Goal: Find specific page/section: Find specific page/section

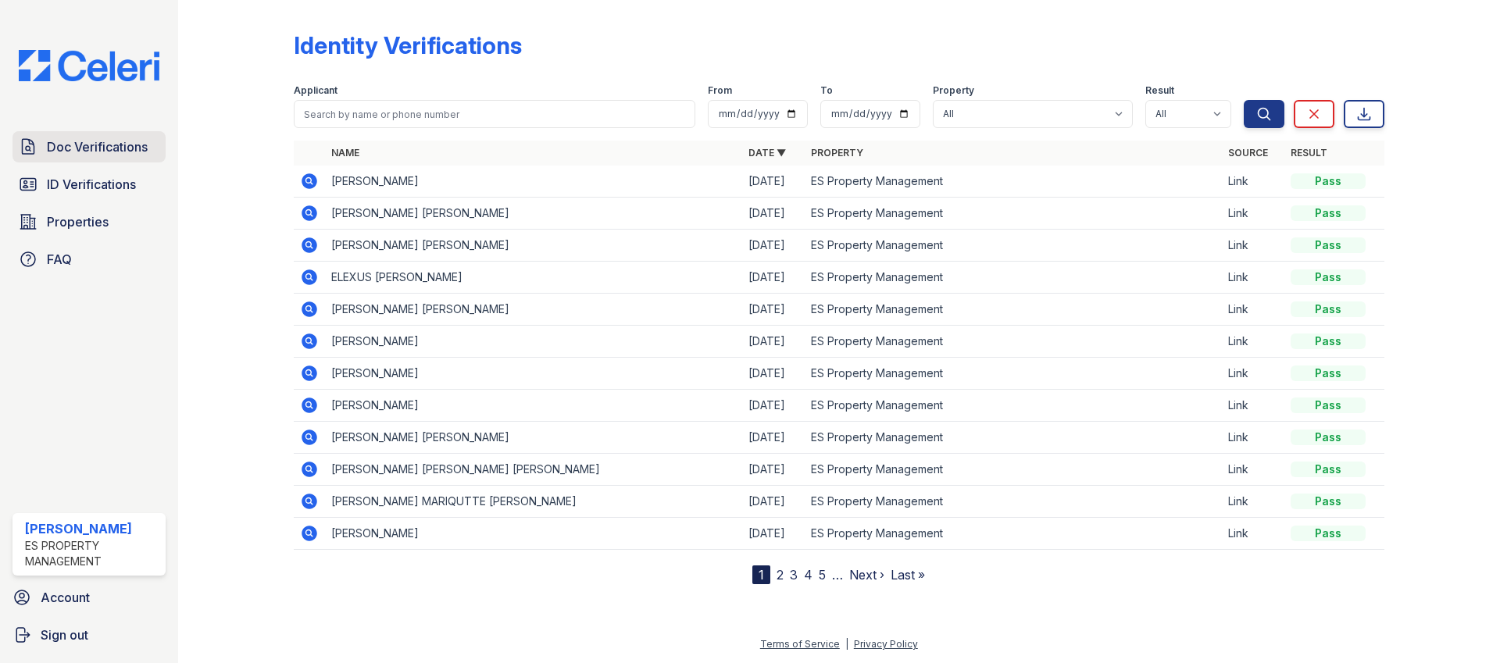
click at [111, 143] on span "Doc Verifications" at bounding box center [97, 146] width 101 height 19
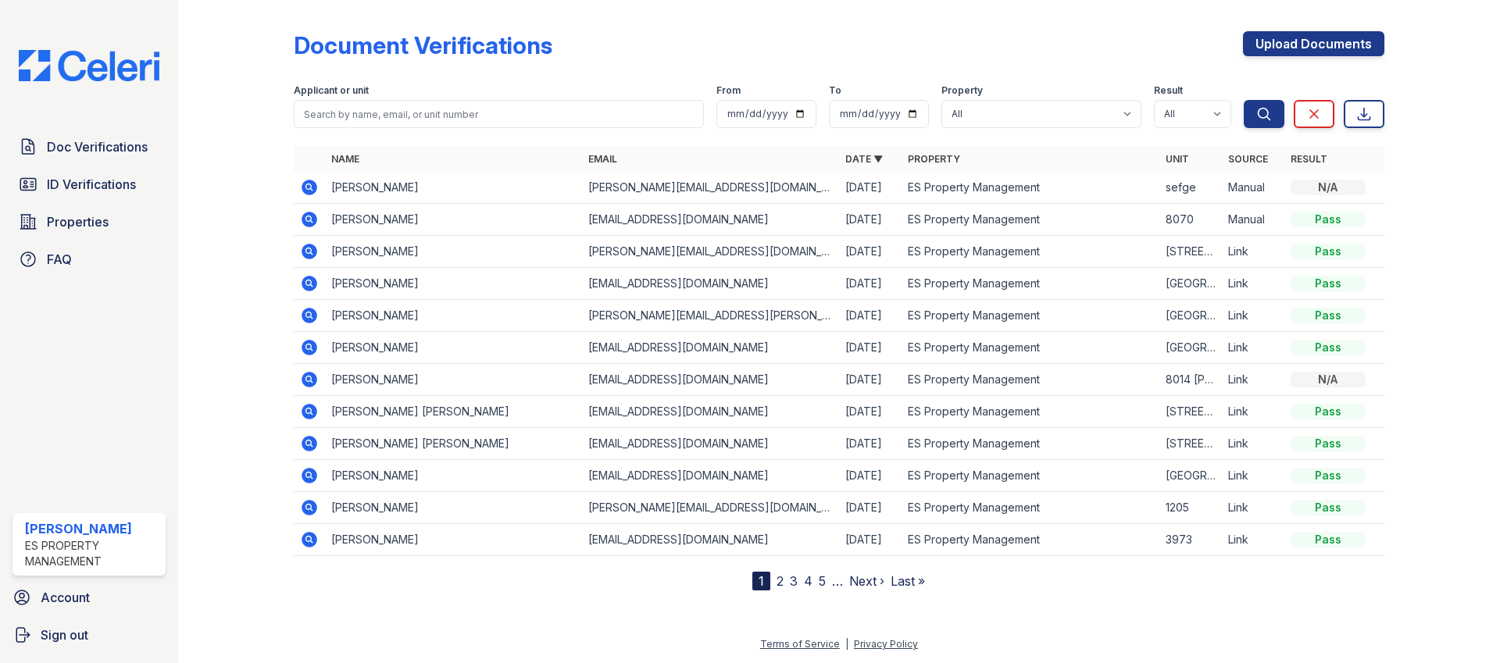
click at [777, 578] on link "2" at bounding box center [779, 581] width 7 height 16
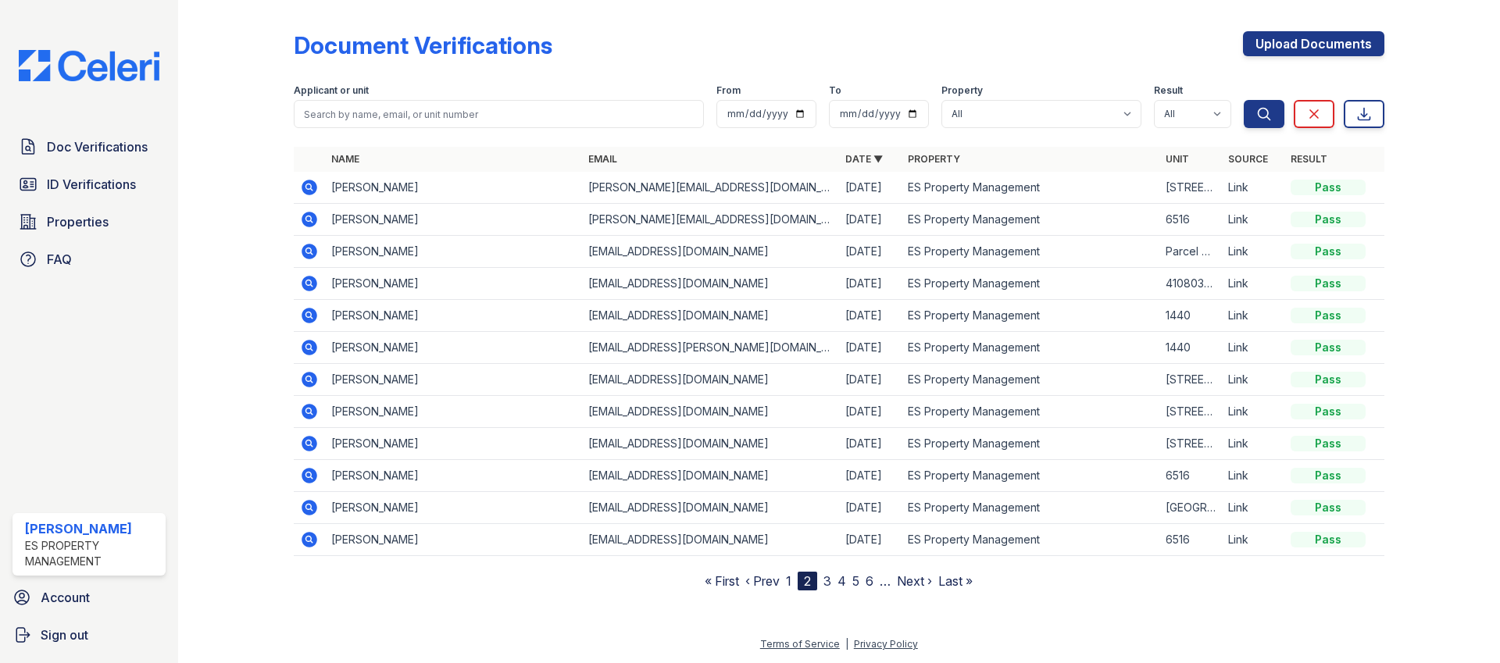
click at [824, 580] on link "3" at bounding box center [827, 581] width 8 height 16
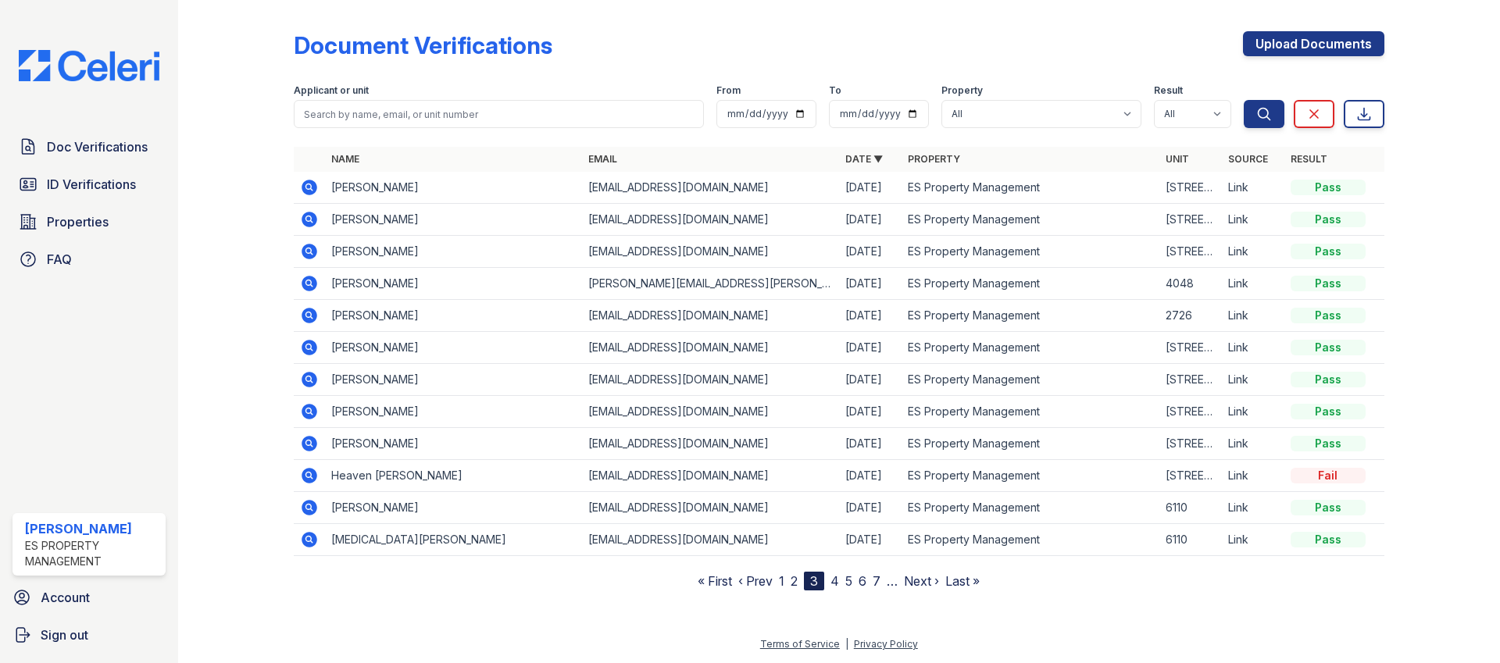
click at [833, 583] on link "4" at bounding box center [834, 581] width 9 height 16
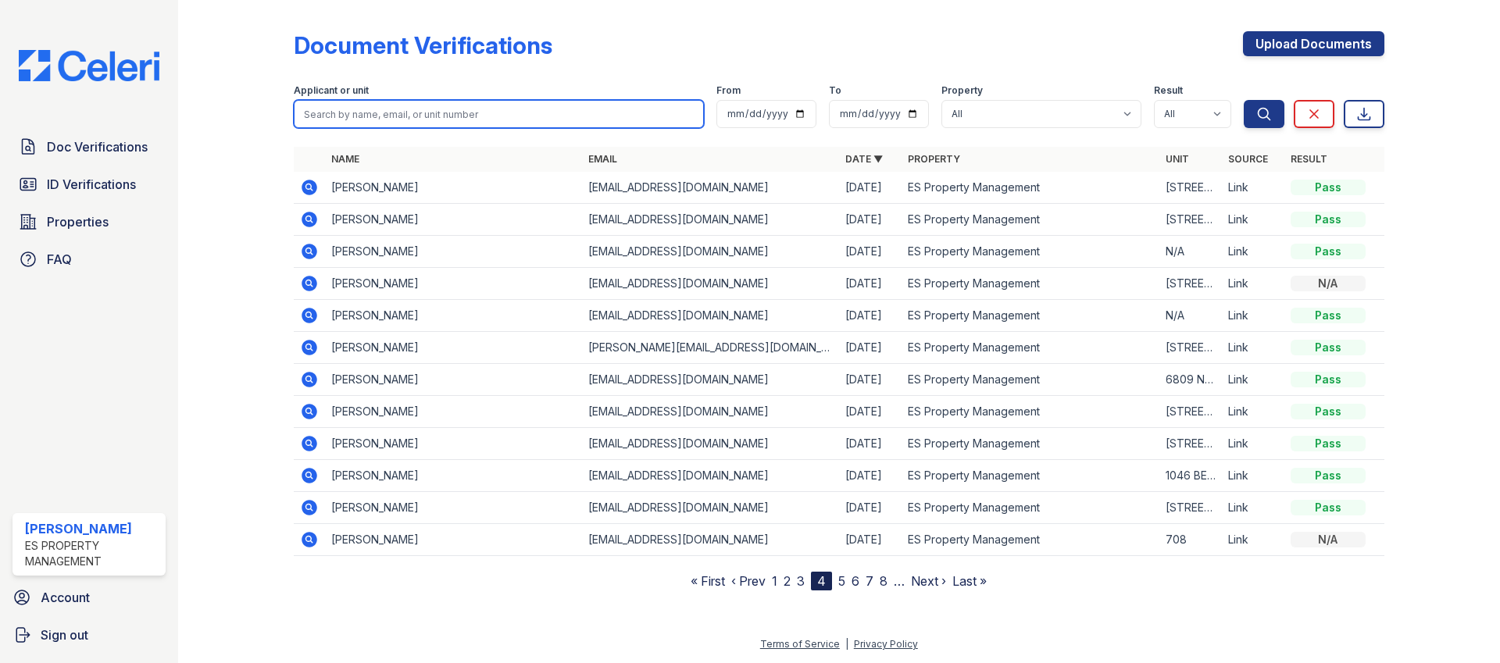
click at [394, 114] on input "search" at bounding box center [499, 114] width 410 height 28
type input "[PERSON_NAME]"
click at [1243, 100] on button "Search" at bounding box center [1263, 114] width 41 height 28
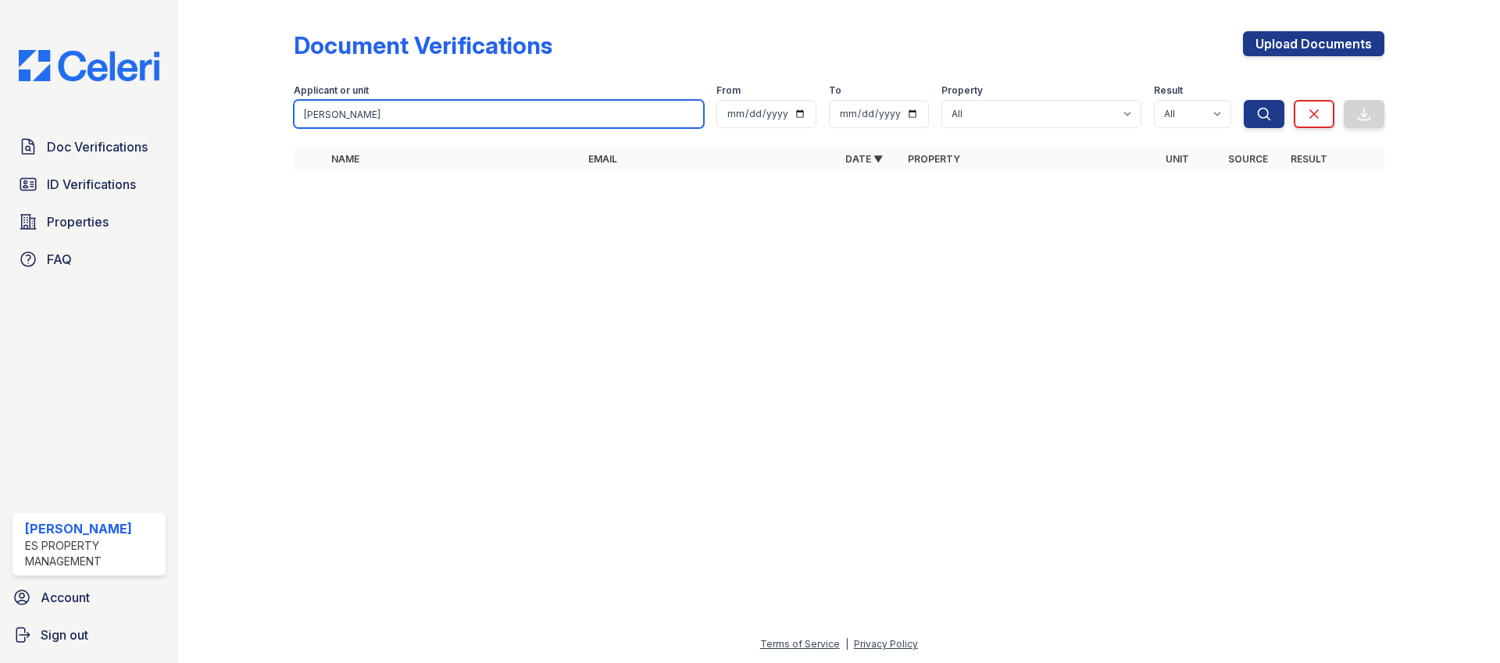
drag, startPoint x: 351, startPoint y: 111, endPoint x: 299, endPoint y: 111, distance: 51.6
click at [299, 111] on input "[PERSON_NAME]" at bounding box center [499, 114] width 410 height 28
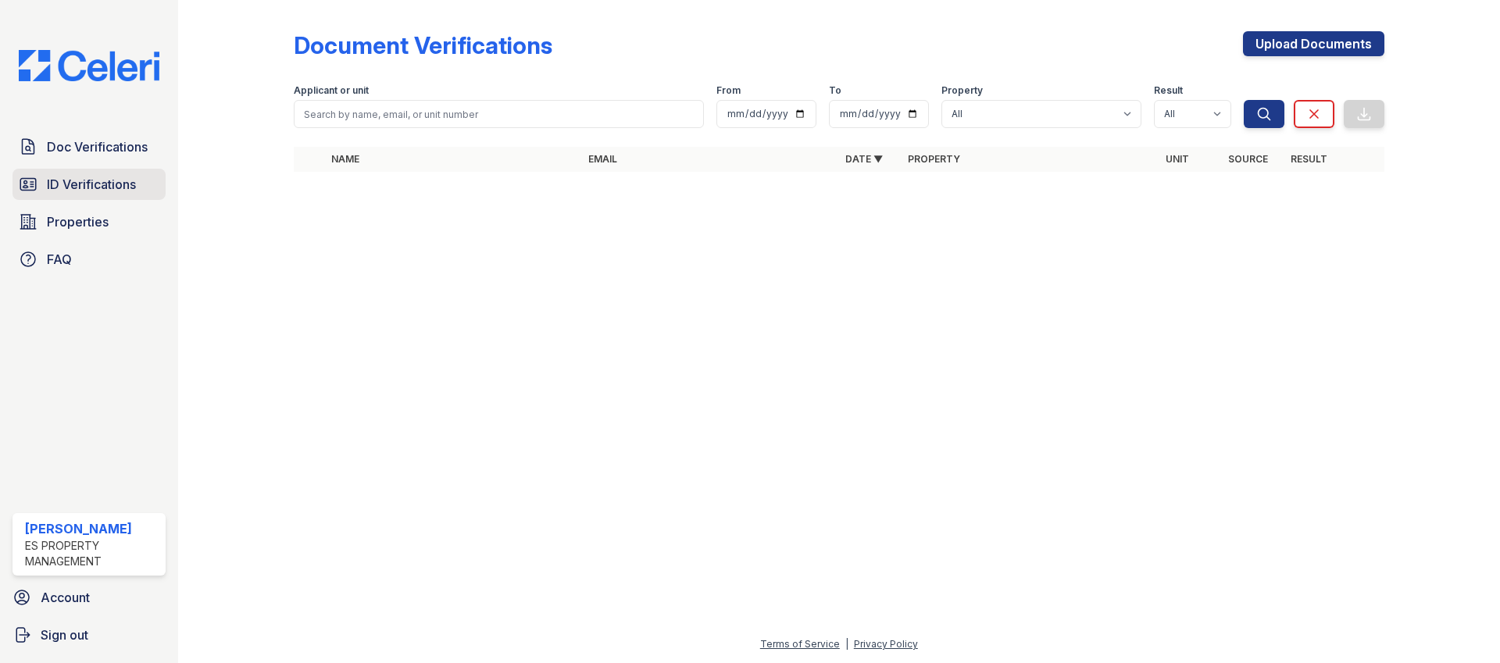
click at [111, 178] on span "ID Verifications" at bounding box center [91, 184] width 89 height 19
